Goal: Information Seeking & Learning: Learn about a topic

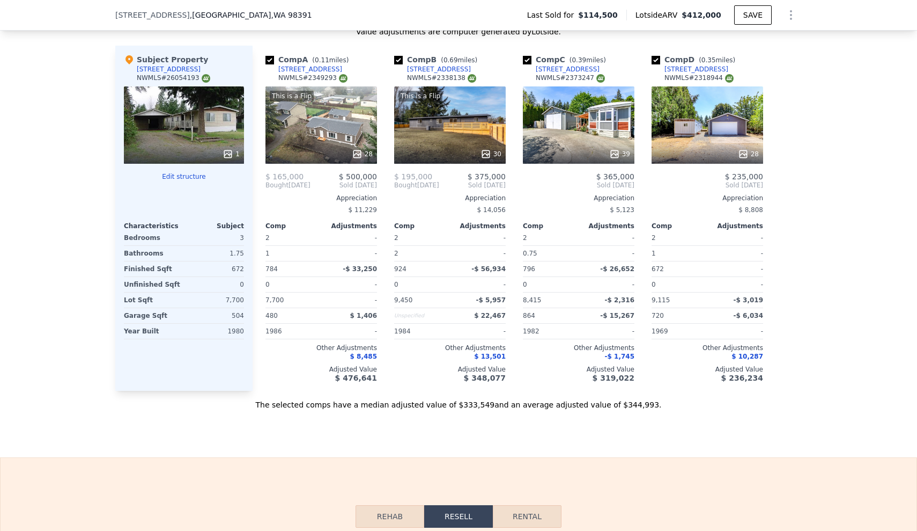
scroll to position [0, 4]
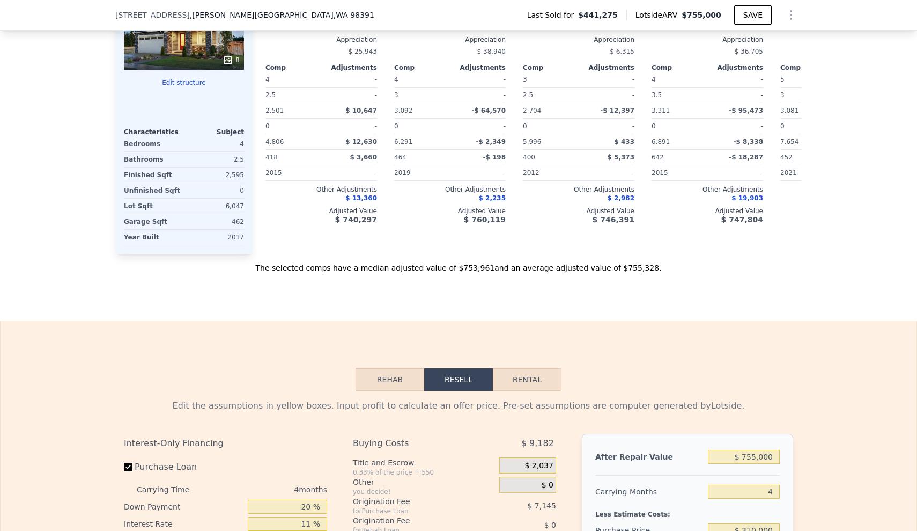
type input "$ 755,000"
type input "3"
type input "5"
type input "2.25"
type input "3.5"
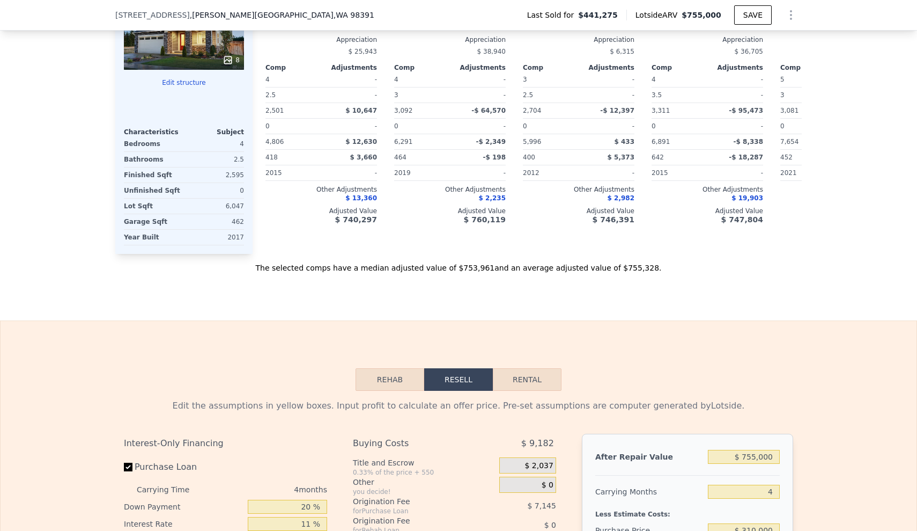
type input "1898"
type input "3311"
type input "3384"
type input "7654"
type input "$ 228,020"
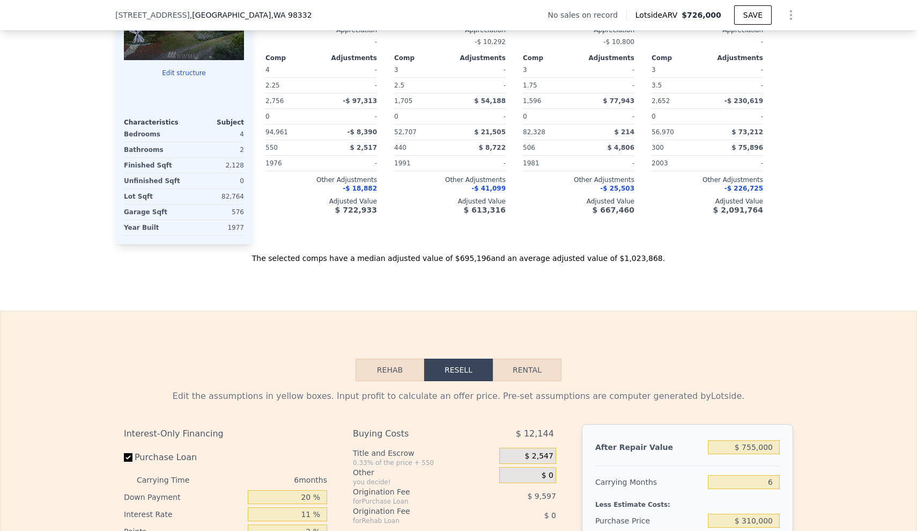
type input "$ 726,000"
type input "6"
type input "4"
type input "1.75"
type input "1596"
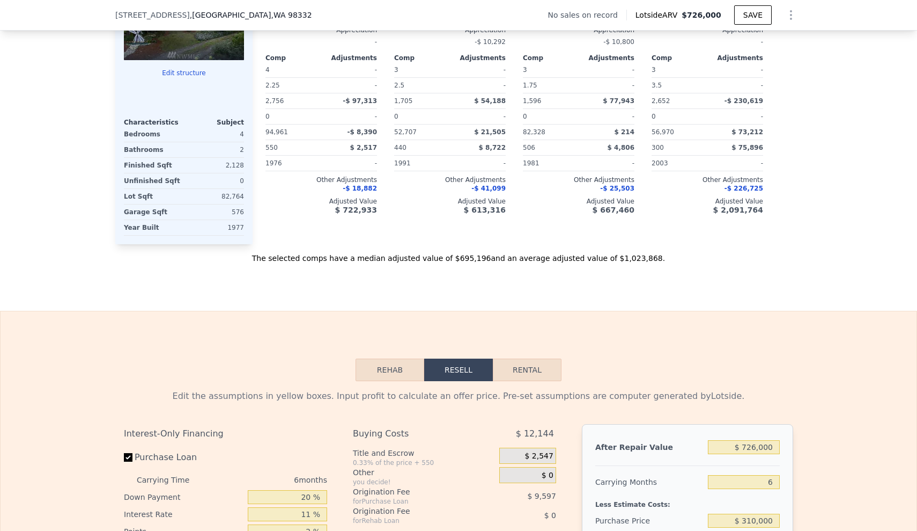
type input "2756"
type input "52707"
type input "94961"
type input "$ 29,999"
